Goal: Use online tool/utility: Utilize a website feature to perform a specific function

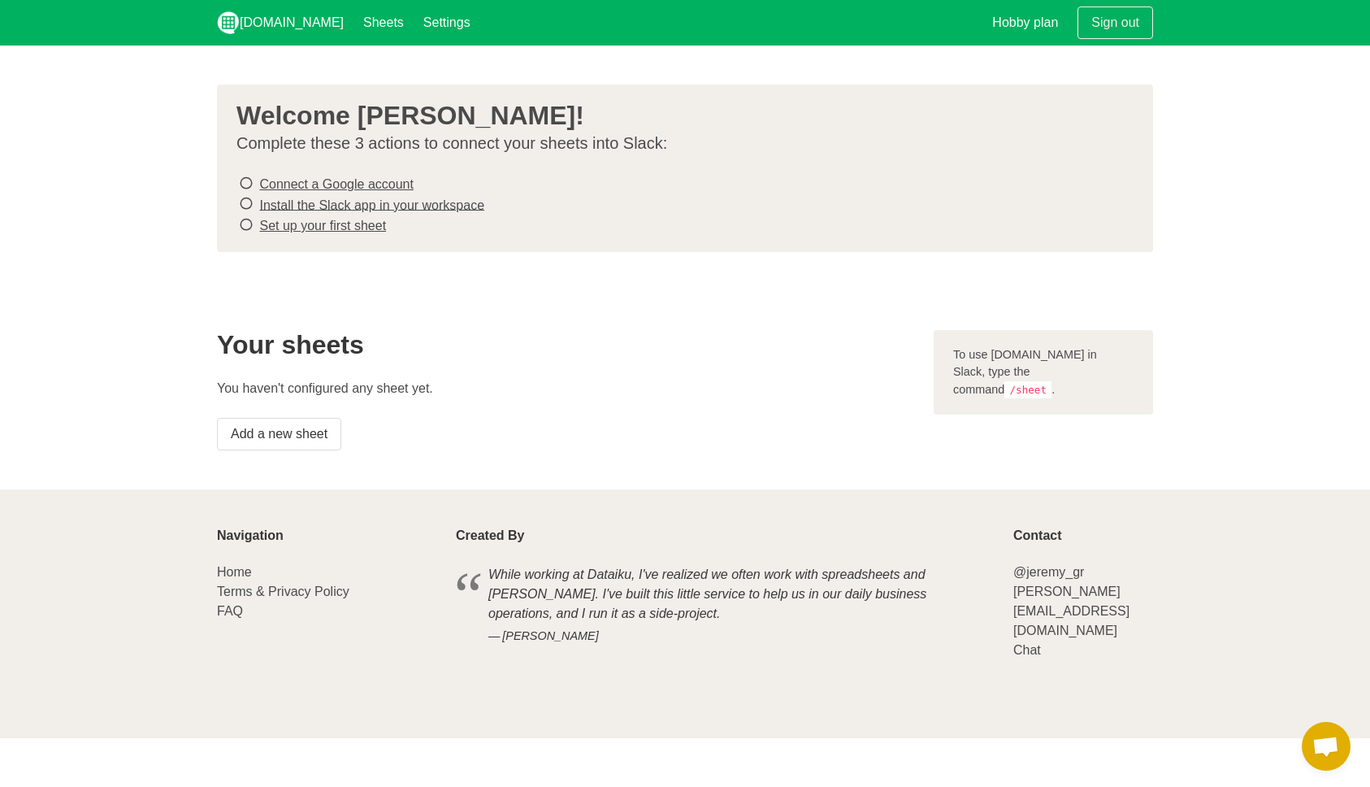
click at [373, 179] on link "Connect a Google account" at bounding box center [336, 184] width 154 height 14
click at [426, 206] on link "Install the Slack app in your workspace" at bounding box center [371, 204] width 225 height 14
click at [325, 432] on link "Add a new sheet" at bounding box center [279, 434] width 124 height 33
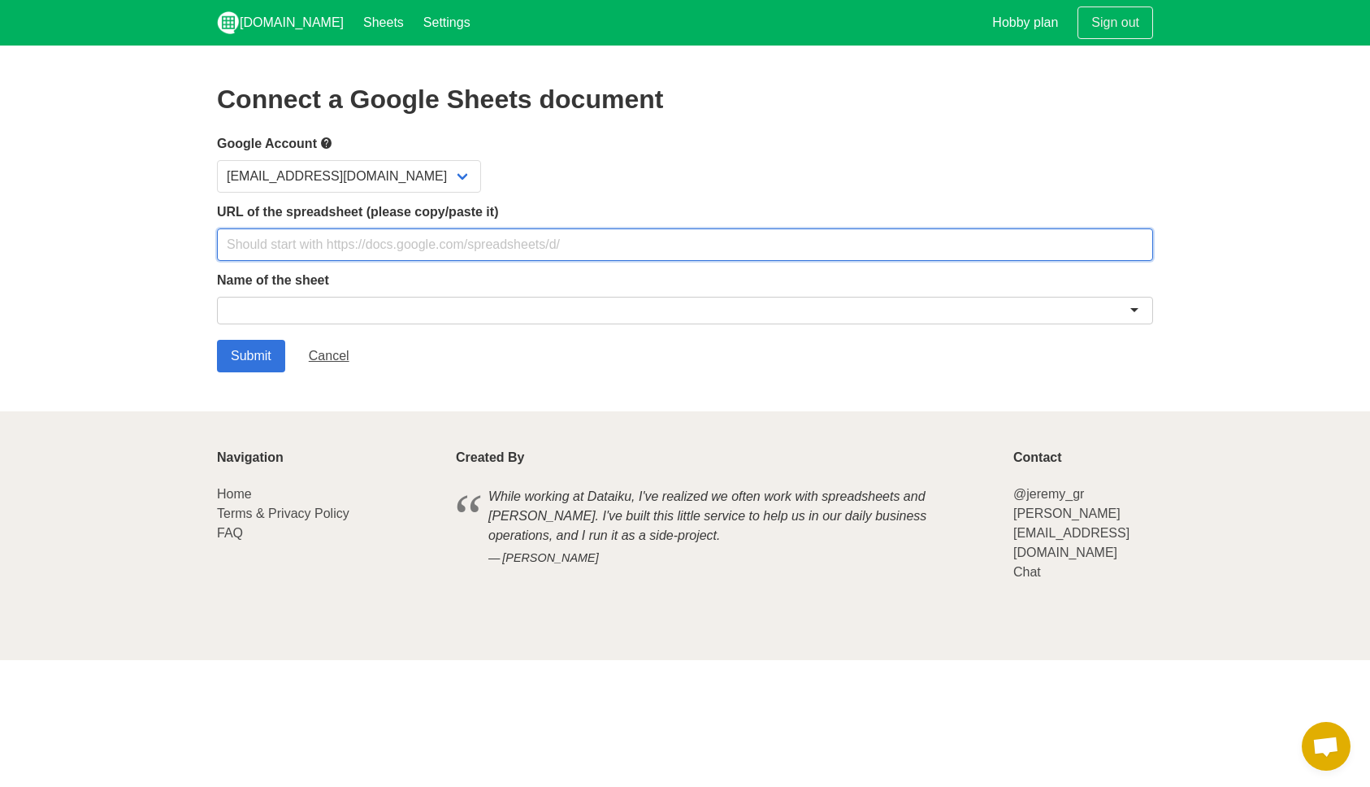
click at [301, 241] on input "text" at bounding box center [685, 244] width 936 height 33
click at [449, 240] on input "text" at bounding box center [685, 244] width 936 height 33
paste input "[URL][DOMAIN_NAME]"
type input "[URL][DOMAIN_NAME]"
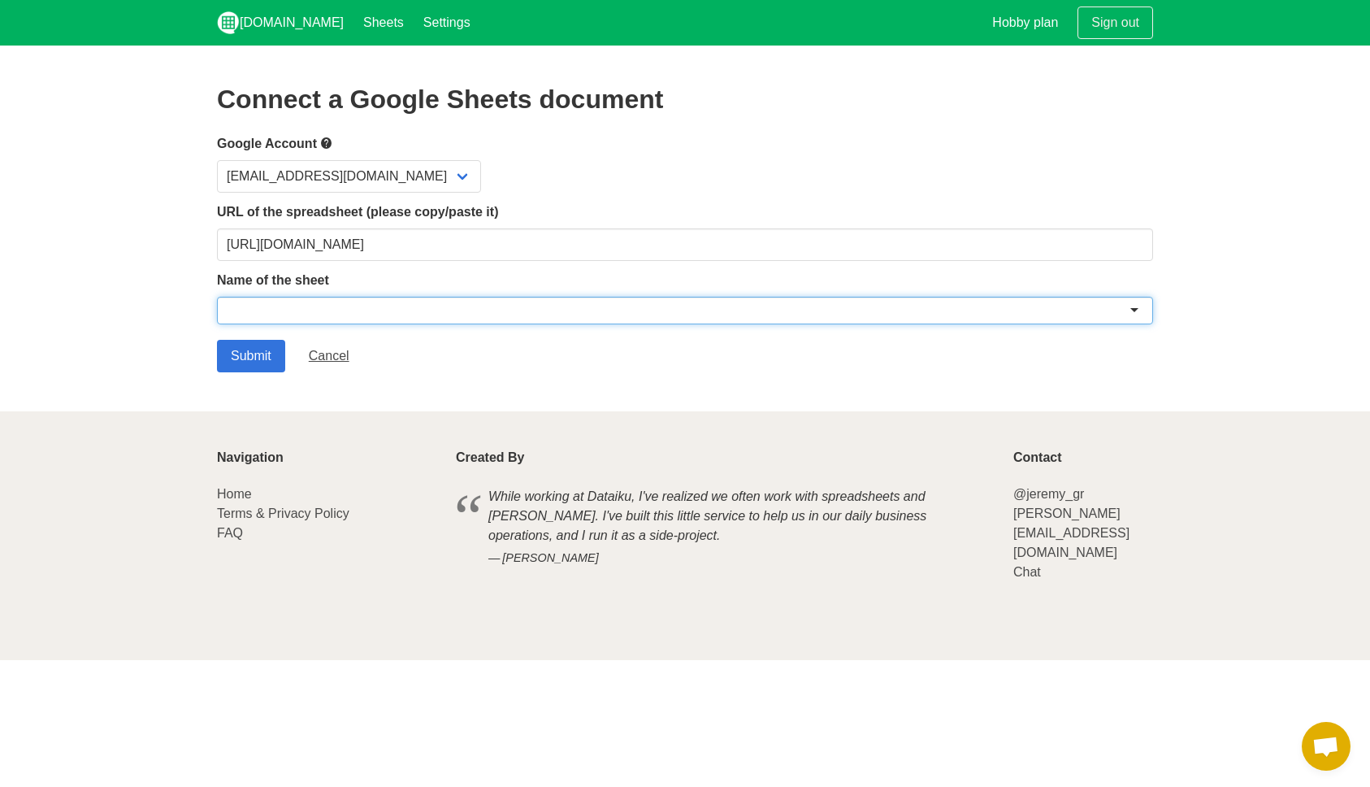
click at [372, 314] on div at bounding box center [685, 311] width 936 height 28
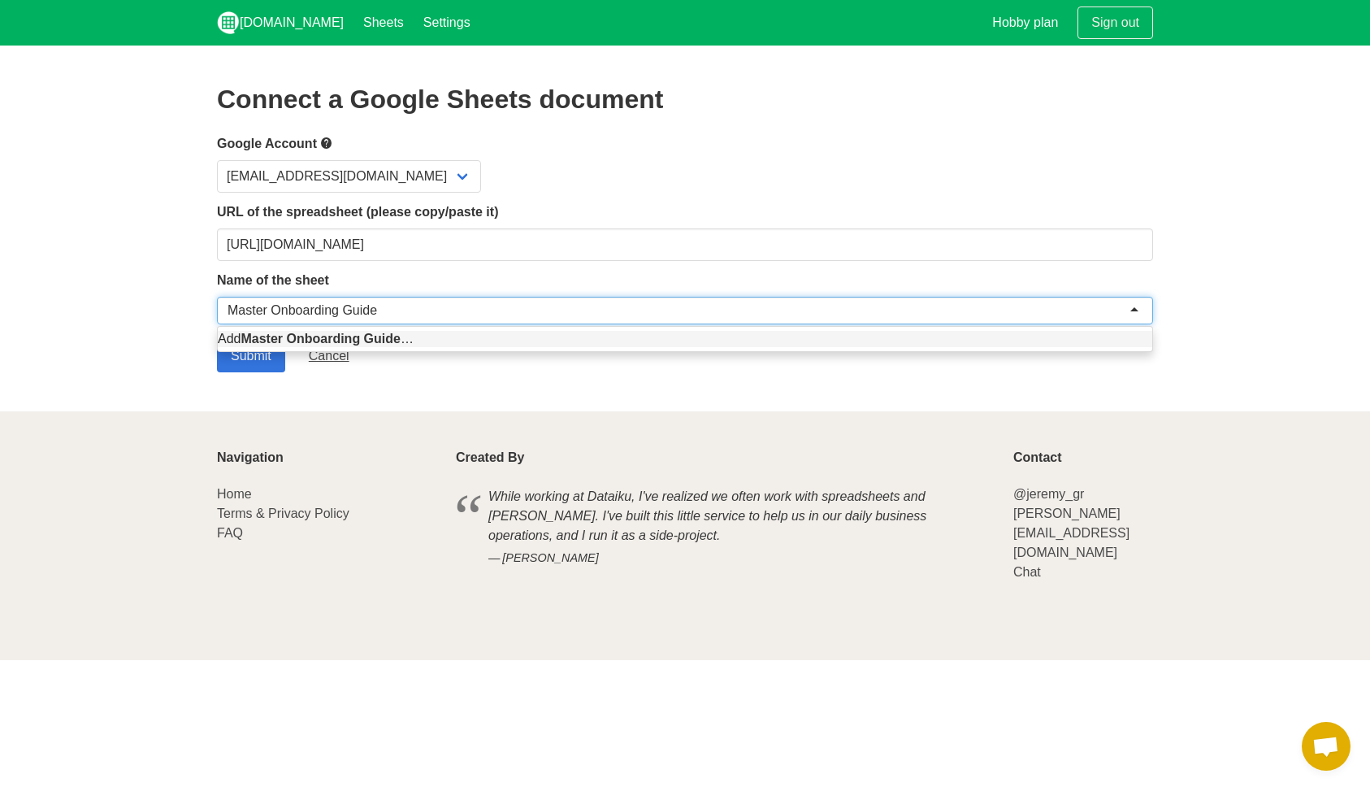
type input "Master Onboarding Guide"
click at [158, 319] on section "Connect a Google Sheets document Google Account [EMAIL_ADDRESS][DOMAIN_NAME] UR…" at bounding box center [685, 229] width 1370 height 366
